Goal: Book appointment/travel/reservation

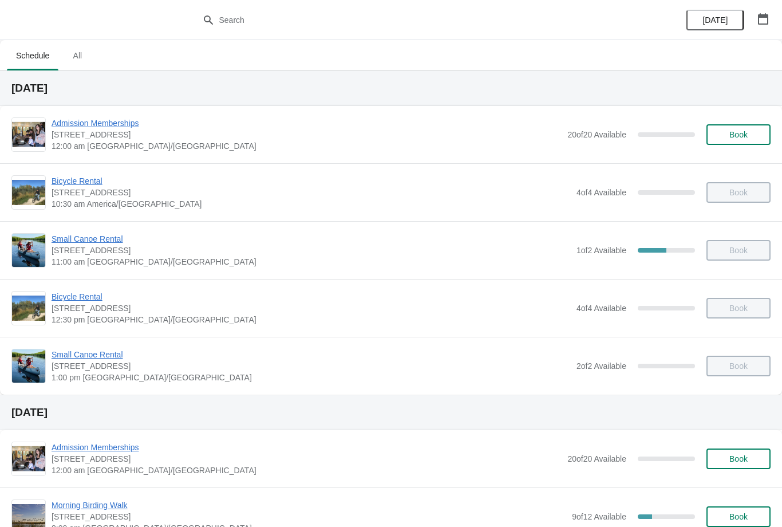
click at [767, 19] on icon "button" at bounding box center [763, 18] width 11 height 11
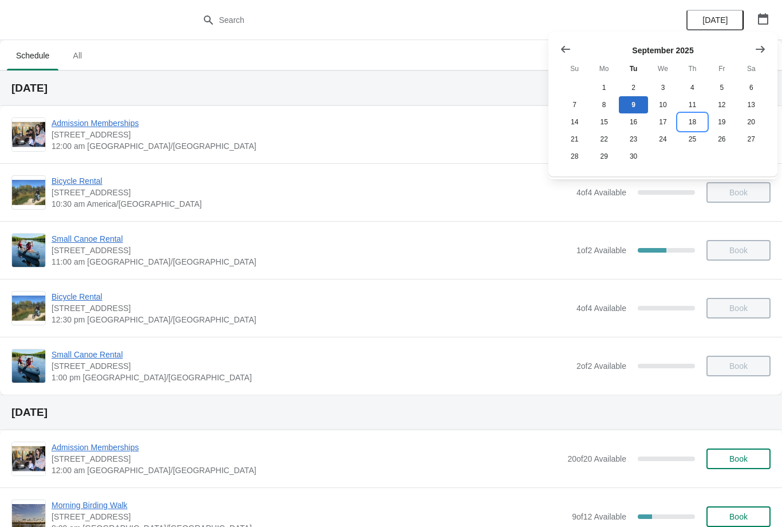
click at [697, 125] on button "18" at bounding box center [692, 121] width 29 height 17
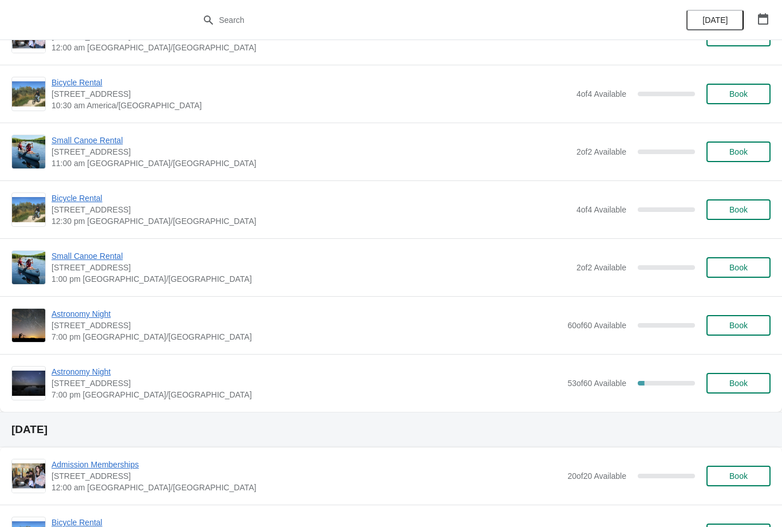
scroll to position [101, 0]
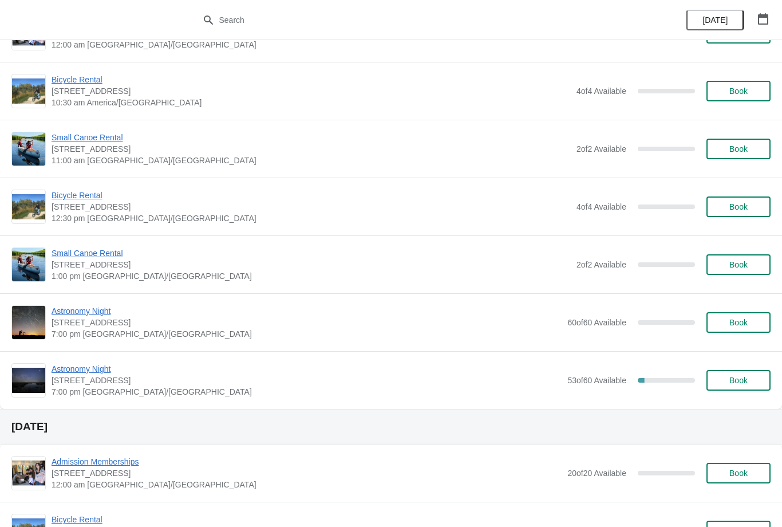
click at [101, 367] on span "Astronomy Night" at bounding box center [307, 368] width 510 height 11
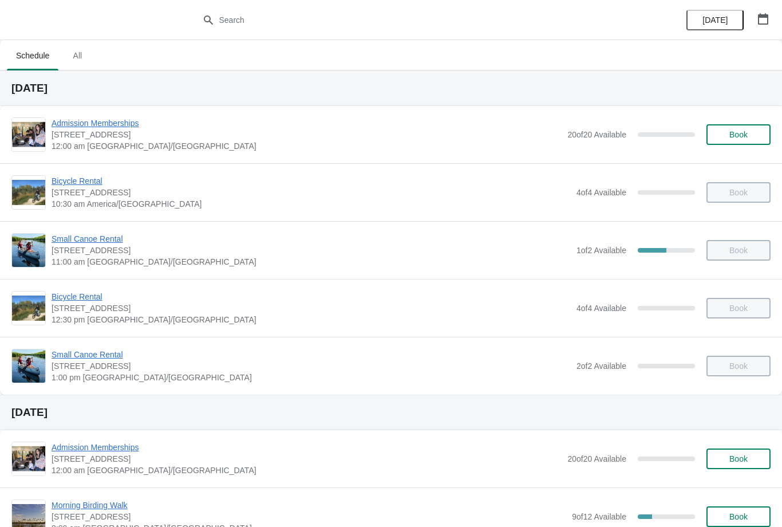
click at [754, 25] on button "button" at bounding box center [763, 19] width 21 height 21
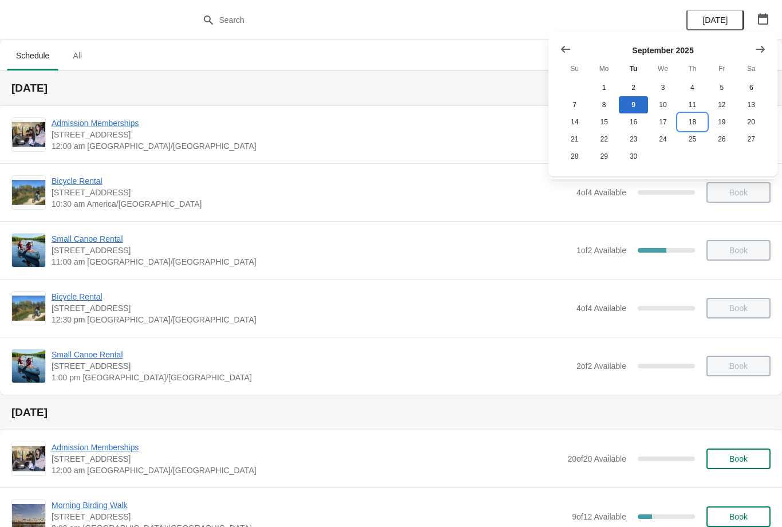
click at [691, 124] on button "18" at bounding box center [692, 121] width 29 height 17
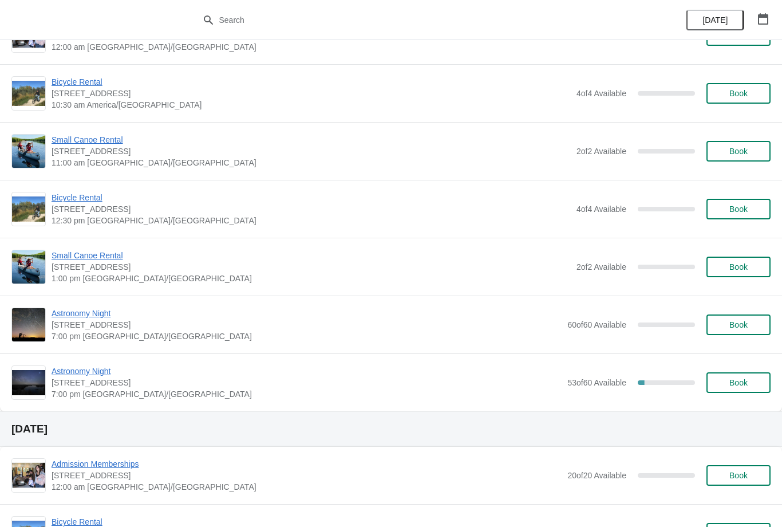
scroll to position [100, 0]
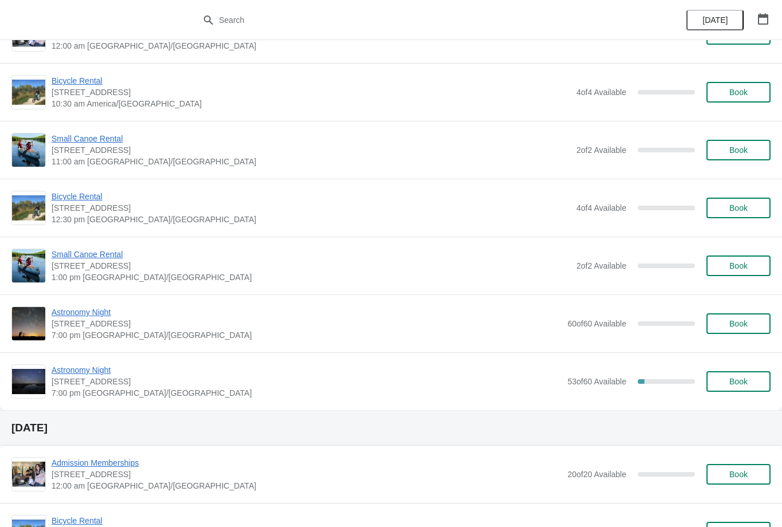
click at [102, 368] on span "Astronomy Night" at bounding box center [307, 369] width 510 height 11
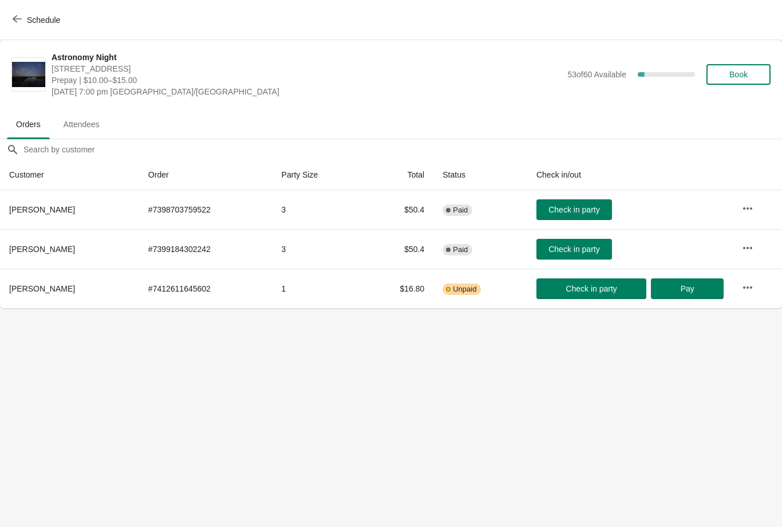
click at [750, 72] on span "Book" at bounding box center [739, 74] width 44 height 9
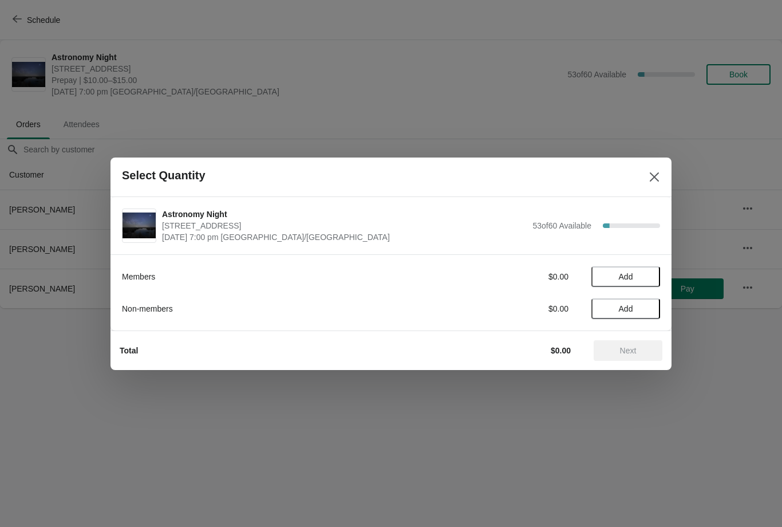
click at [621, 309] on span "Add" at bounding box center [626, 308] width 14 height 9
click at [634, 353] on span "Next" at bounding box center [628, 350] width 17 height 9
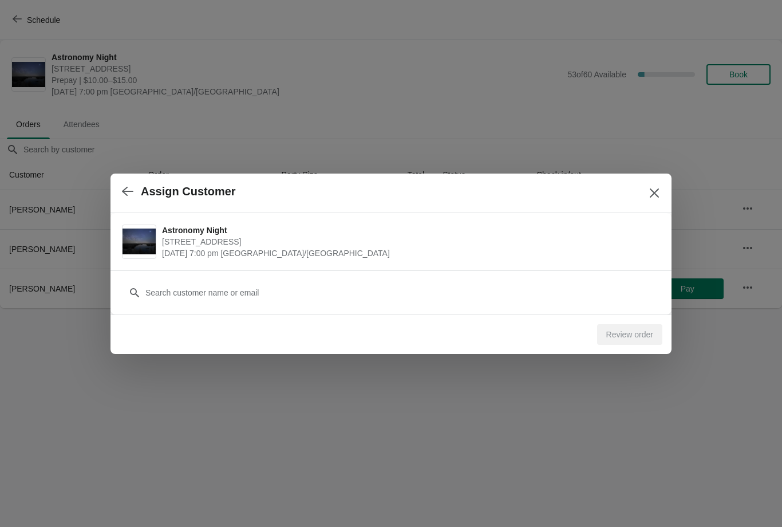
click at [132, 184] on button "button" at bounding box center [127, 191] width 21 height 22
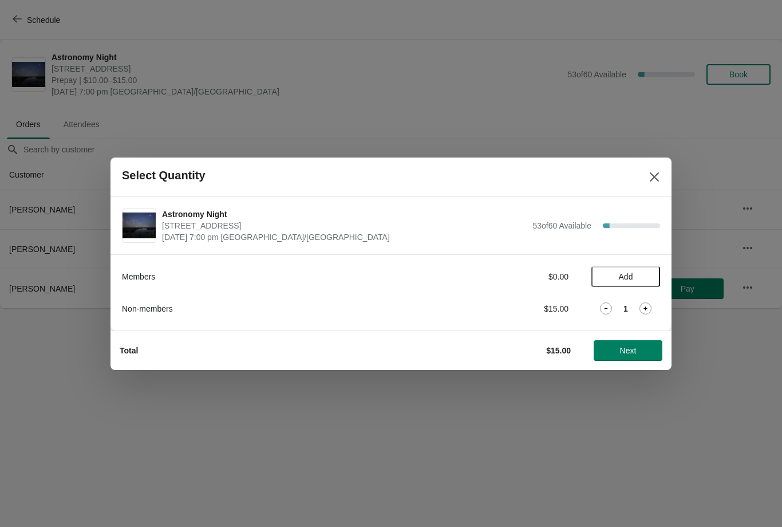
click at [648, 180] on button "Close" at bounding box center [654, 177] width 21 height 21
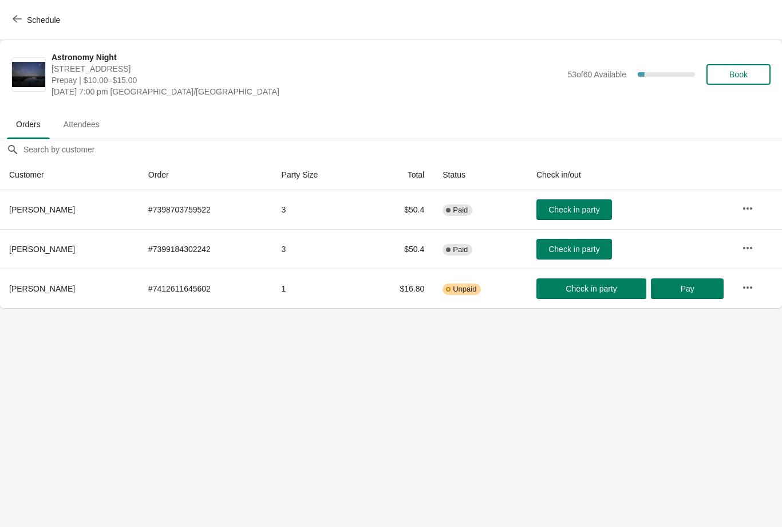
click at [754, 286] on button "button" at bounding box center [747, 287] width 21 height 21
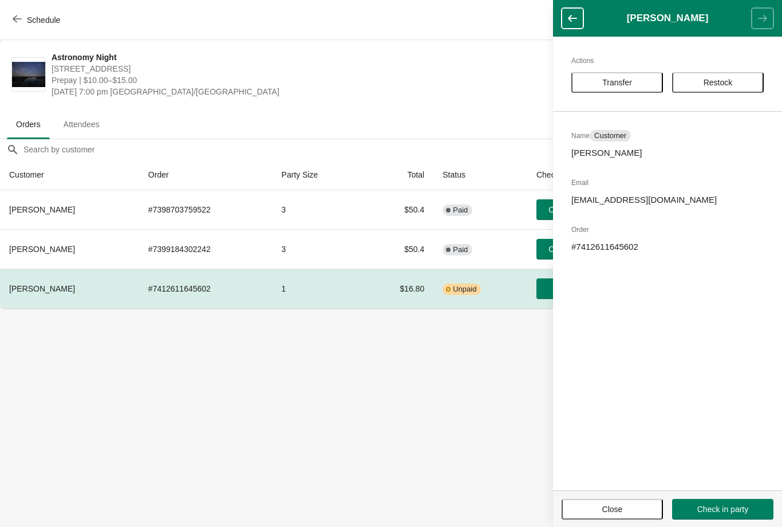
click at [579, 504] on span "Close" at bounding box center [612, 508] width 81 height 9
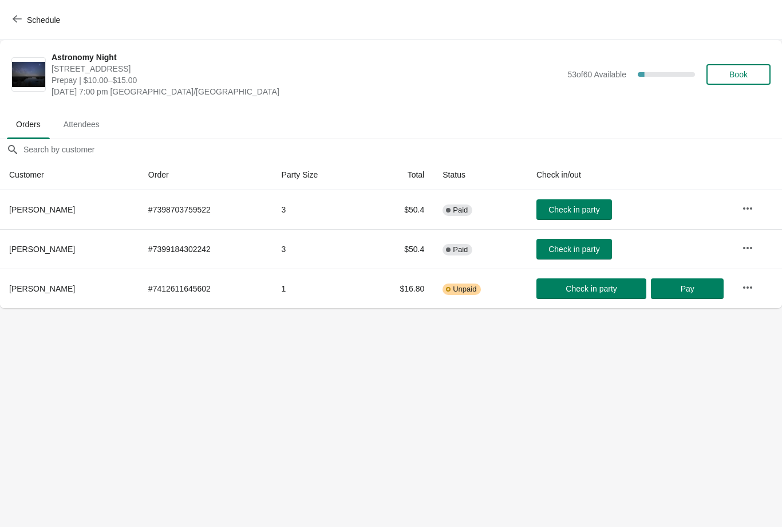
click at [742, 70] on span "Book" at bounding box center [738, 74] width 18 height 9
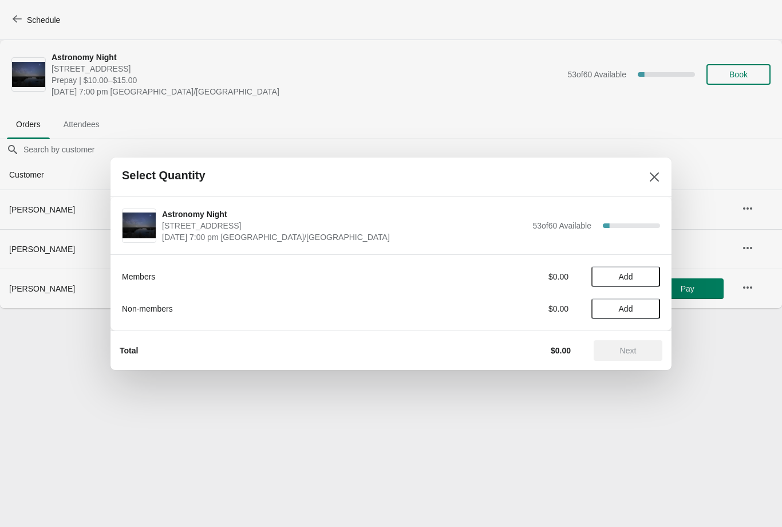
click at [632, 275] on span "Add" at bounding box center [626, 276] width 14 height 9
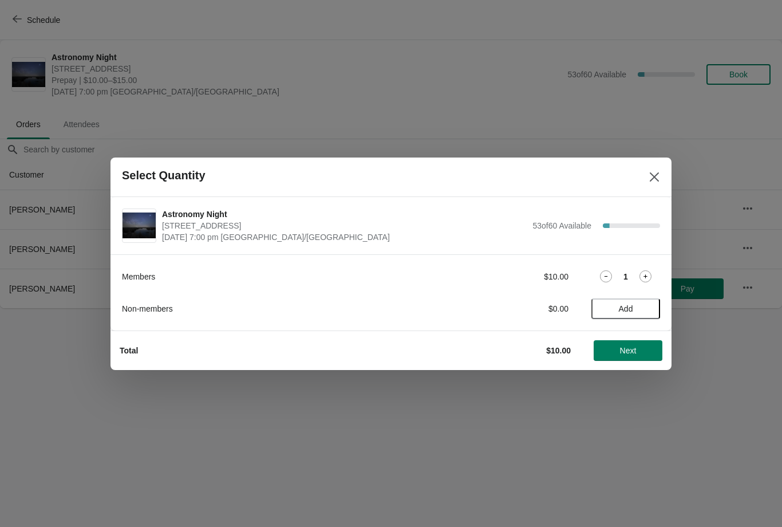
click at [634, 354] on span "Next" at bounding box center [628, 350] width 17 height 9
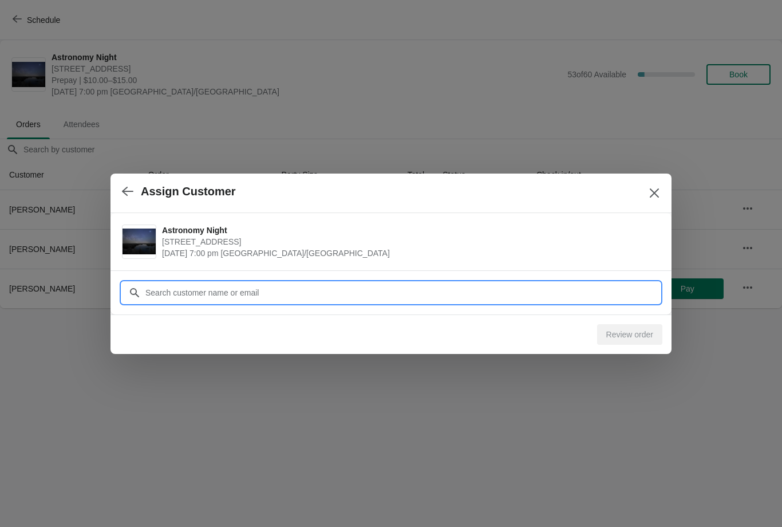
click at [265, 284] on input "Customer" at bounding box center [402, 292] width 515 height 21
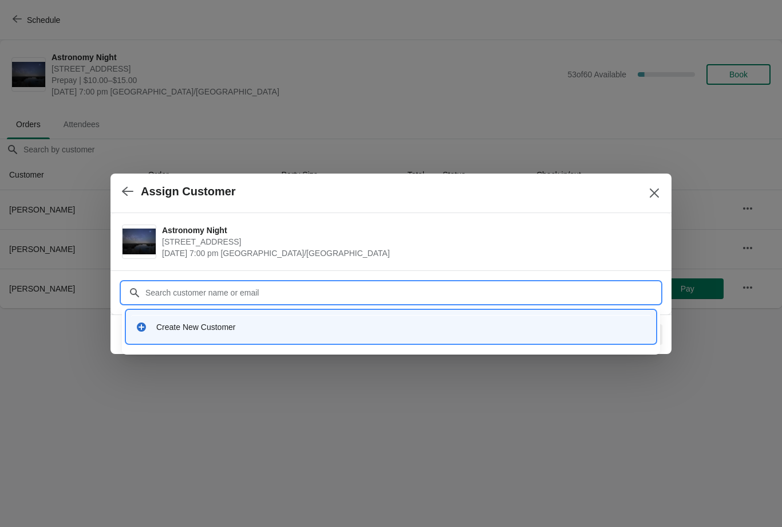
click at [129, 200] on button "button" at bounding box center [127, 191] width 21 height 22
